Goal: Task Accomplishment & Management: Use online tool/utility

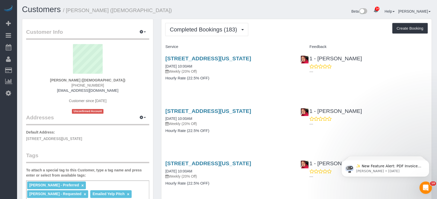
drag, startPoint x: 370, startPoint y: 1, endPoint x: 194, endPoint y: 21, distance: 176.5
click at [289, 13] on div "Beta 14 Your Notifications You have 0 alerts × You have 4 to charge for [DATE] …" at bounding box center [331, 12] width 209 height 14
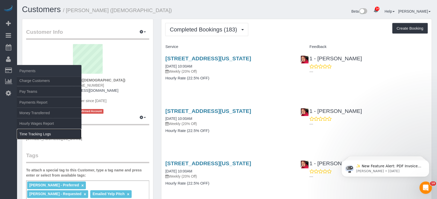
click at [37, 132] on link "Time Tracking Logs" at bounding box center [49, 134] width 65 height 10
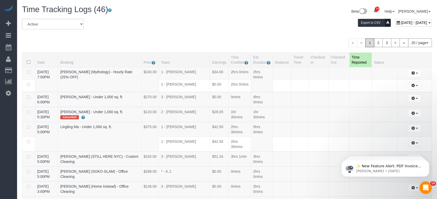
click at [393, 25] on div "[DATE] - [DATE]" at bounding box center [413, 22] width 36 height 7
type input "**********"
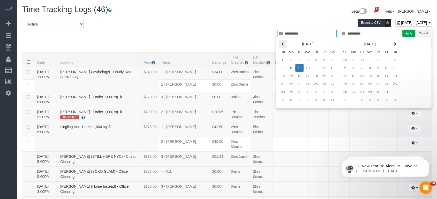
click at [283, 42] on icon at bounding box center [283, 44] width 4 height 4
type input "**********"
click at [329, 91] on td "30" at bounding box center [332, 92] width 8 height 8
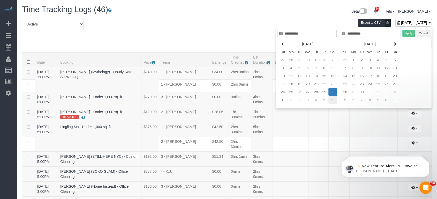
type input "**********"
click at [334, 101] on td "6" at bounding box center [332, 100] width 8 height 8
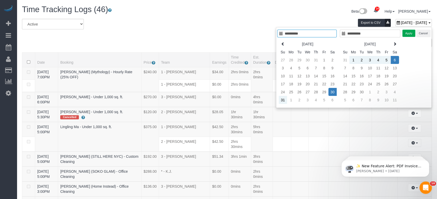
type input "**********"
click at [393, 35] on button "Apply" at bounding box center [408, 33] width 13 height 7
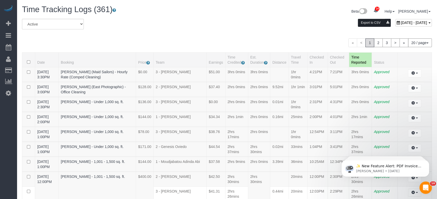
click at [358, 22] on button "Export to CSV" at bounding box center [374, 23] width 33 height 8
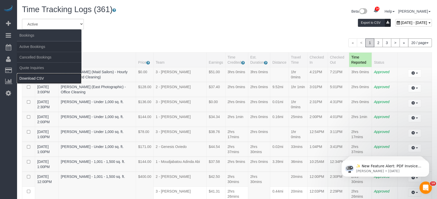
click at [33, 77] on link "Download CSV" at bounding box center [49, 78] width 65 height 10
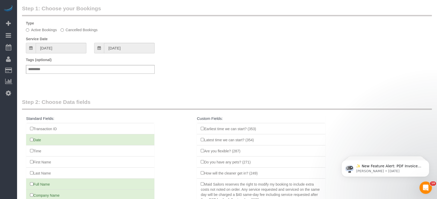
scroll to position [29, 0]
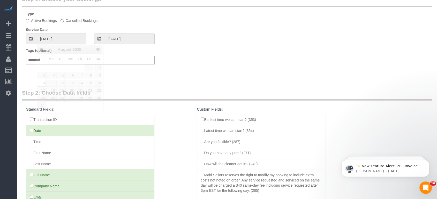
click at [48, 40] on input "[DATE]" at bounding box center [61, 39] width 51 height 11
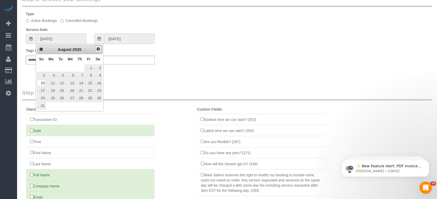
click at [98, 48] on span "Next" at bounding box center [98, 49] width 4 height 4
click at [62, 68] on link "2" at bounding box center [60, 68] width 8 height 7
type input "[DATE]"
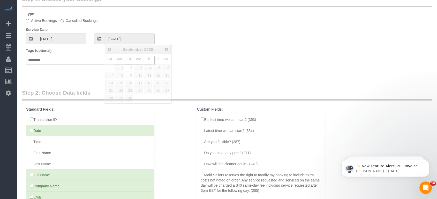
click at [115, 41] on input "[DATE]" at bounding box center [129, 39] width 51 height 11
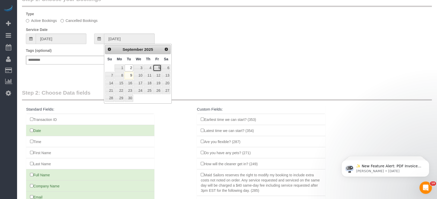
click at [160, 69] on link "5" at bounding box center [157, 68] width 8 height 7
type input "[DATE]"
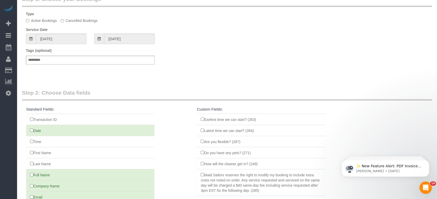
click at [206, 56] on div "Tags (optional) Add a tag" at bounding box center [227, 59] width 410 height 22
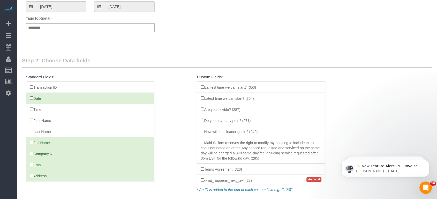
scroll to position [101, 0]
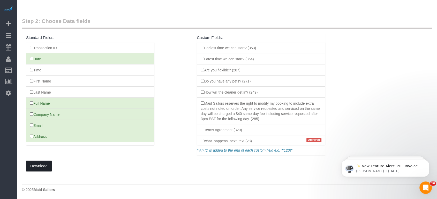
click at [41, 166] on button "Download" at bounding box center [39, 166] width 26 height 11
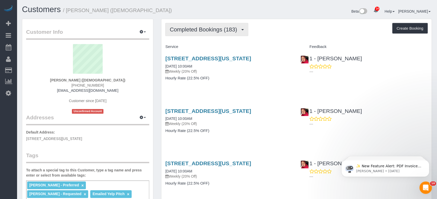
click at [228, 23] on button "Completed Bookings (183)" at bounding box center [206, 29] width 83 height 13
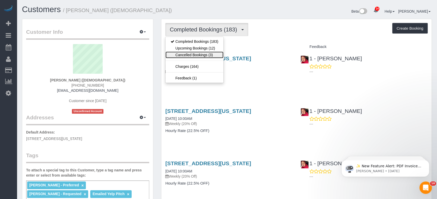
click at [199, 56] on link "Cancelled Bookings (3)" at bounding box center [194, 55] width 58 height 7
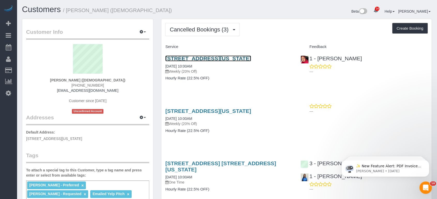
click at [199, 56] on link "[STREET_ADDRESS][US_STATE]" at bounding box center [208, 59] width 86 height 6
